Goal: Task Accomplishment & Management: Complete application form

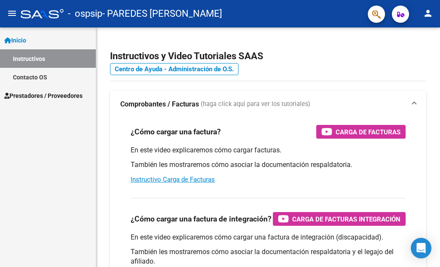
click at [49, 94] on span "Prestadores / Proveedores" at bounding box center [43, 95] width 78 height 9
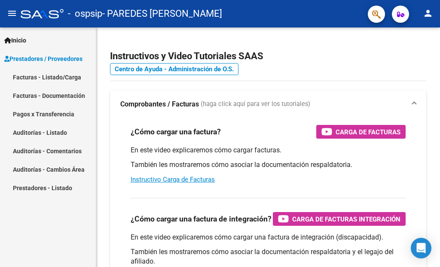
click at [70, 76] on link "Facturas - Listado/Carga" at bounding box center [48, 77] width 96 height 18
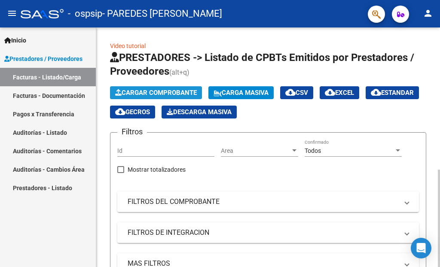
click at [174, 93] on span "Cargar Comprobante" at bounding box center [156, 93] width 82 height 8
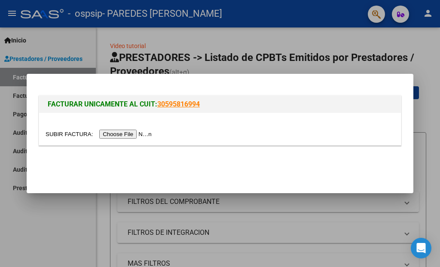
click at [131, 133] on input "file" at bounding box center [100, 134] width 109 height 9
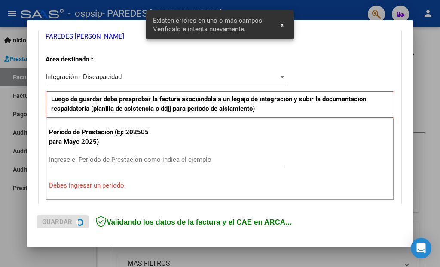
scroll to position [211, 0]
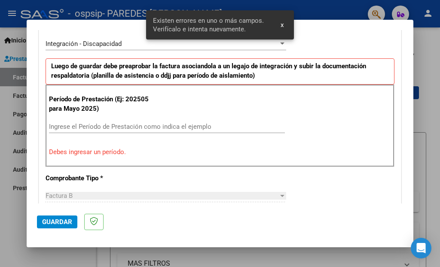
click at [176, 126] on input "Ingrese el Período de Prestación como indica el ejemplo" at bounding box center [167, 127] width 236 height 8
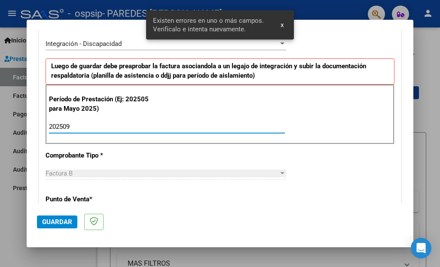
type input "202509"
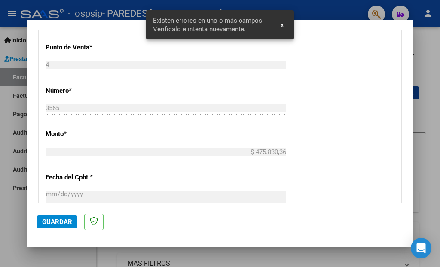
scroll to position [516, 0]
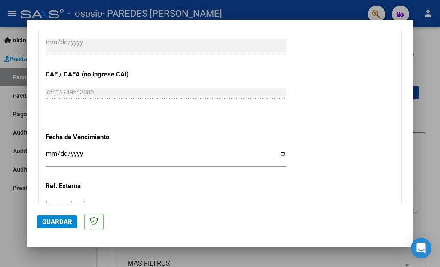
click at [275, 150] on input "Ingresar la fecha" at bounding box center [166, 157] width 241 height 14
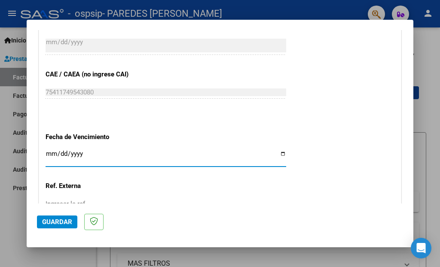
type input "[DATE]"
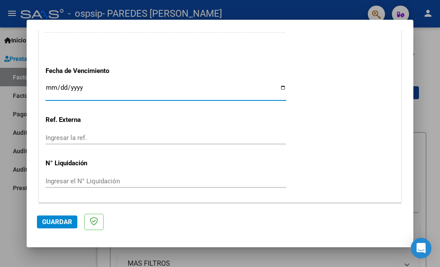
scroll to position [597, 0]
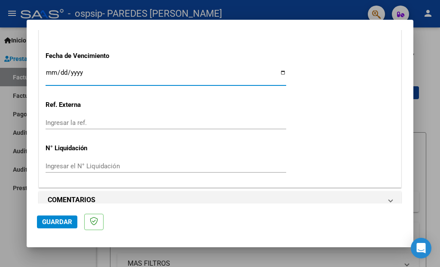
click at [67, 221] on span "Guardar" at bounding box center [57, 222] width 30 height 8
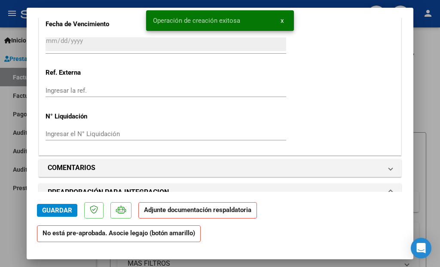
scroll to position [759, 0]
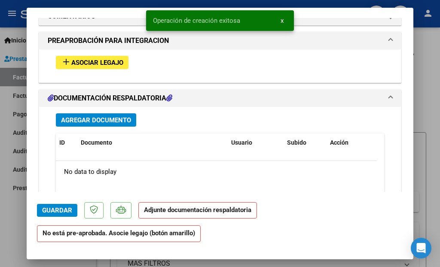
click at [106, 59] on span "Asociar Legajo" at bounding box center [97, 63] width 52 height 8
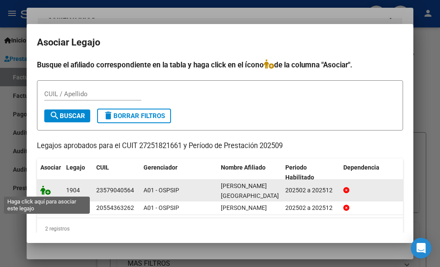
click at [43, 190] on icon at bounding box center [45, 190] width 10 height 9
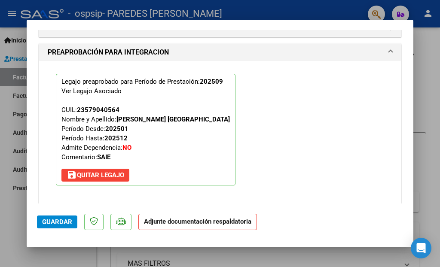
scroll to position [934, 0]
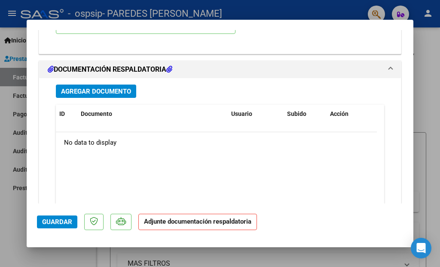
click at [98, 88] on span "Agregar Documento" at bounding box center [96, 92] width 70 height 8
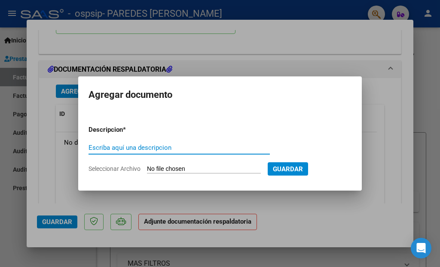
click at [143, 148] on input "Escriba aquí una descripcion" at bounding box center [178, 148] width 181 height 8
type input "ASISTENCIA"
click at [207, 164] on form "Descripcion * ASISTENCIA Escriba aquí una descripcion Seleccionar Archivo Guard…" at bounding box center [219, 149] width 263 height 61
click at [207, 168] on input "Seleccionar Archivo" at bounding box center [204, 169] width 114 height 8
type input "C:\fakepath\[PERSON_NAME] [DATE]_copia.pdf"
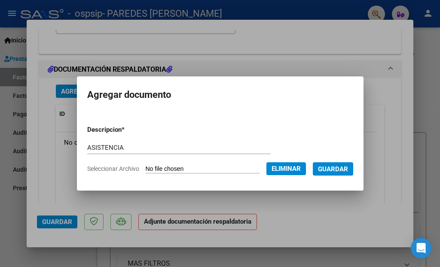
click at [348, 169] on span "Guardar" at bounding box center [333, 169] width 30 height 8
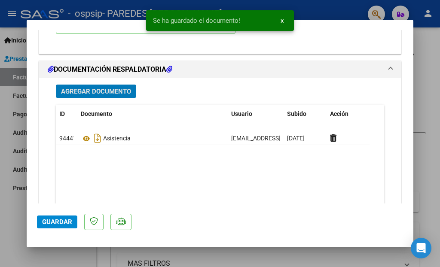
click at [53, 224] on span "Guardar" at bounding box center [57, 222] width 30 height 8
click at [428, 67] on div at bounding box center [220, 133] width 440 height 267
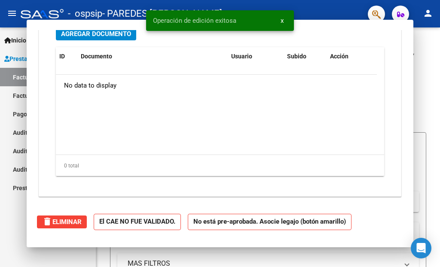
scroll to position [0, 0]
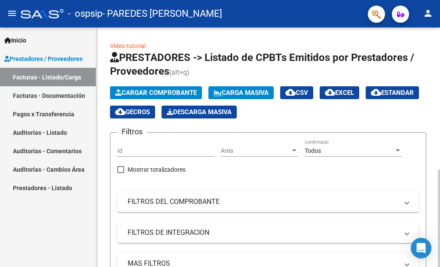
click at [148, 92] on span "Cargar Comprobante" at bounding box center [156, 93] width 82 height 8
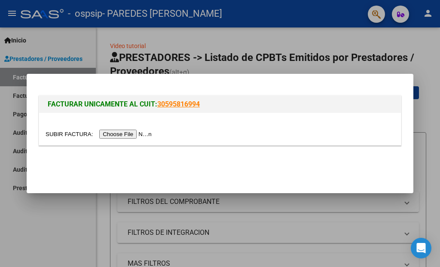
click at [127, 135] on input "file" at bounding box center [100, 134] width 109 height 9
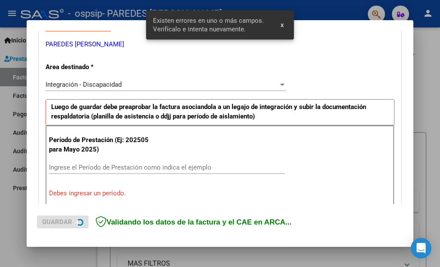
scroll to position [195, 0]
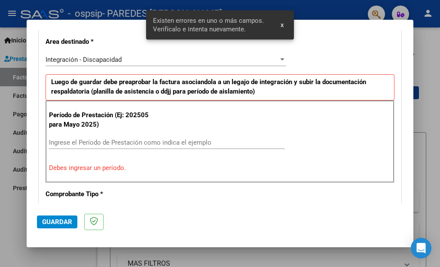
click at [122, 146] on div "Ingrese el Período de Prestación como indica el ejemplo" at bounding box center [167, 142] width 236 height 13
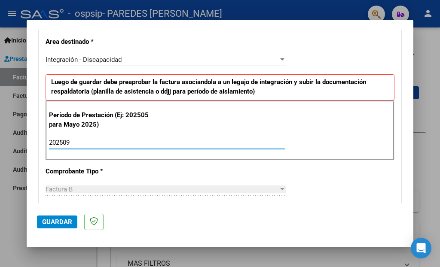
type input "202509"
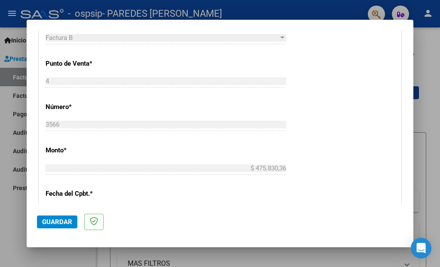
scroll to position [499, 0]
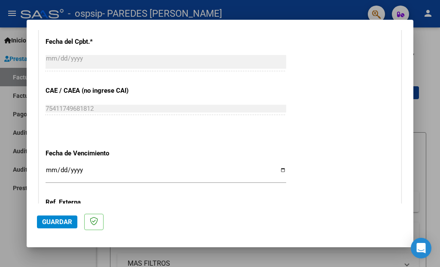
click at [277, 167] on input "Ingresar la fecha" at bounding box center [166, 174] width 241 height 14
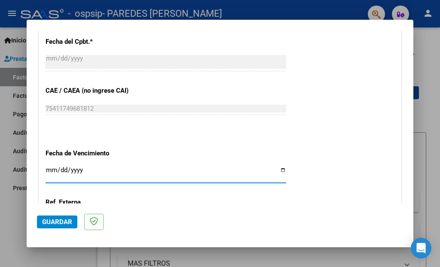
type input "[DATE]"
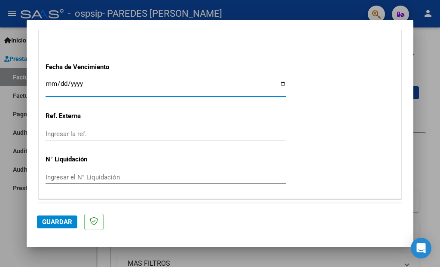
scroll to position [597, 0]
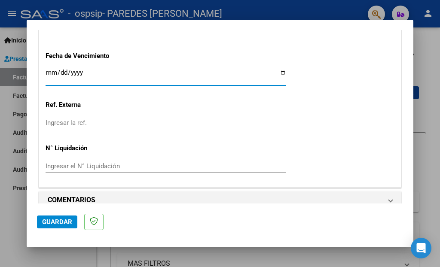
click at [67, 221] on span "Guardar" at bounding box center [57, 222] width 30 height 8
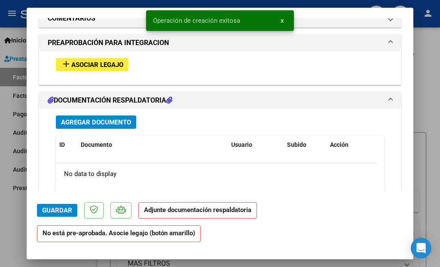
scroll to position [759, 0]
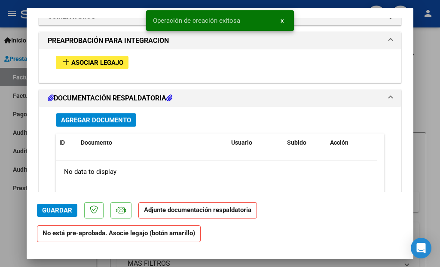
click at [97, 59] on span "Asociar Legajo" at bounding box center [97, 63] width 52 height 8
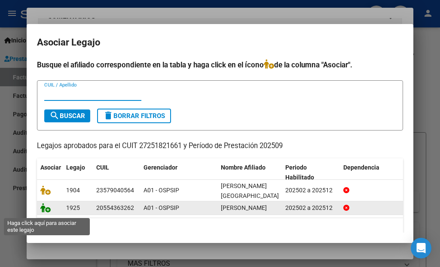
click at [45, 213] on icon at bounding box center [45, 207] width 10 height 9
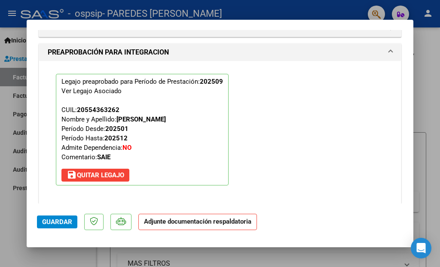
scroll to position [934, 0]
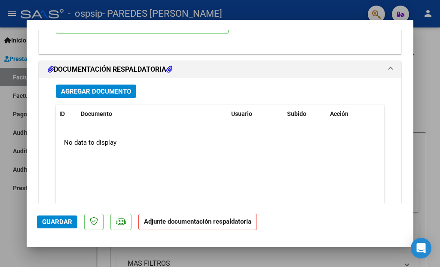
click at [109, 88] on span "Agregar Documento" at bounding box center [96, 92] width 70 height 8
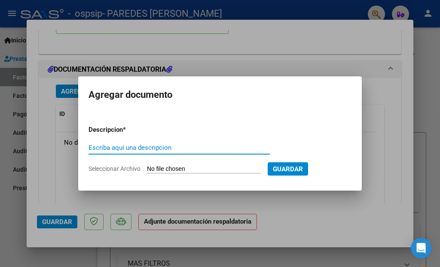
click at [164, 147] on input "Escriba aquí una descripcion" at bounding box center [178, 148] width 181 height 8
type input "ASISTENCIA"
click at [188, 170] on input "Seleccionar Archivo" at bounding box center [204, 169] width 114 height 8
type input "C:\fakepath\[PERSON_NAME] [DATE].pdf"
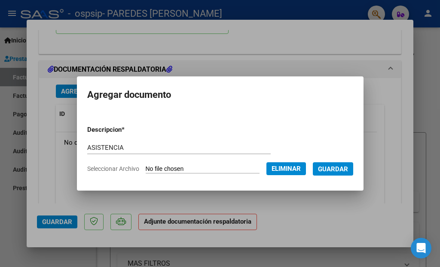
click at [345, 172] on span "Guardar" at bounding box center [333, 169] width 30 height 8
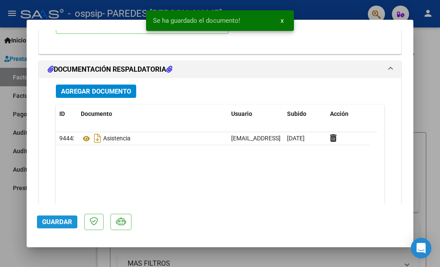
click at [62, 219] on span "Guardar" at bounding box center [57, 222] width 30 height 8
click at [428, 110] on div at bounding box center [220, 133] width 440 height 267
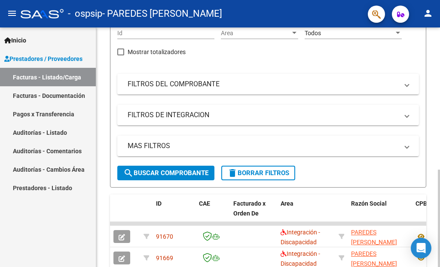
scroll to position [0, 0]
